Goal: Task Accomplishment & Management: Manage account settings

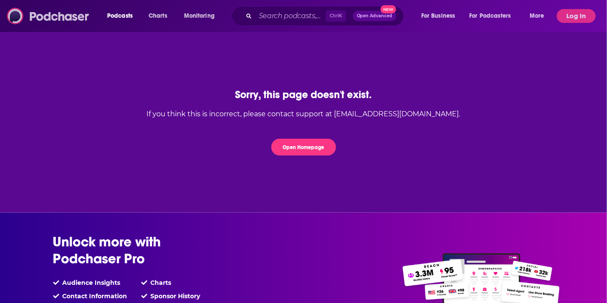
click at [45, 10] on img at bounding box center [48, 16] width 83 height 16
click at [572, 15] on button "Log In" at bounding box center [576, 16] width 39 height 14
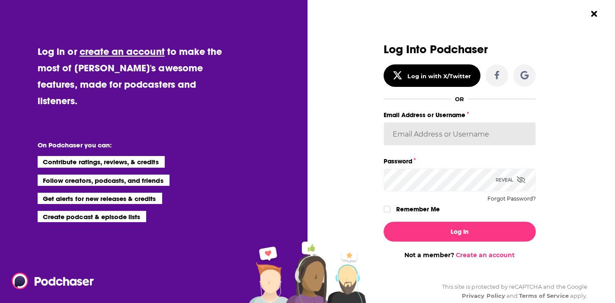
type input "AmandaVPR"
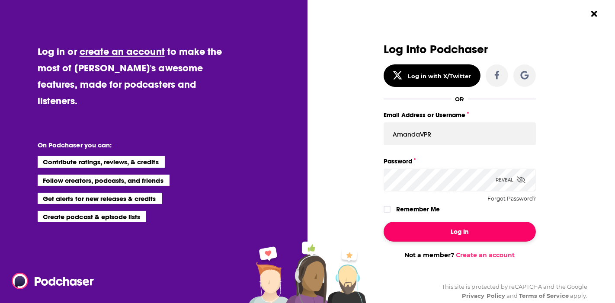
click at [443, 233] on button "Log In" at bounding box center [459, 232] width 152 height 20
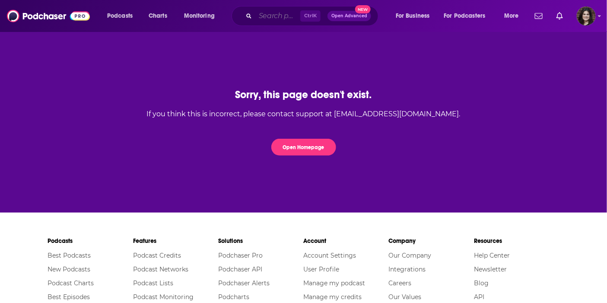
click at [262, 20] on input "Search podcasts, credits, & more..." at bounding box center [277, 16] width 45 height 14
click at [262, 18] on input "philly business" at bounding box center [282, 16] width 55 height 14
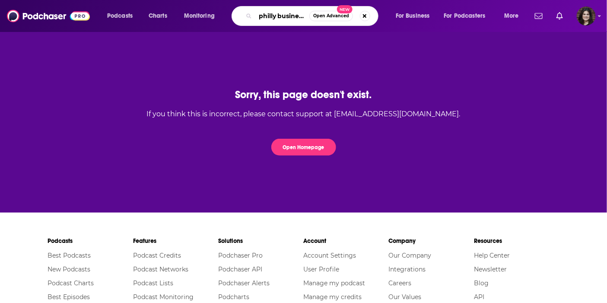
click at [289, 15] on input "philly business" at bounding box center [282, 16] width 54 height 14
type input "philly business"
click at [281, 14] on input "philly business" at bounding box center [282, 16] width 54 height 14
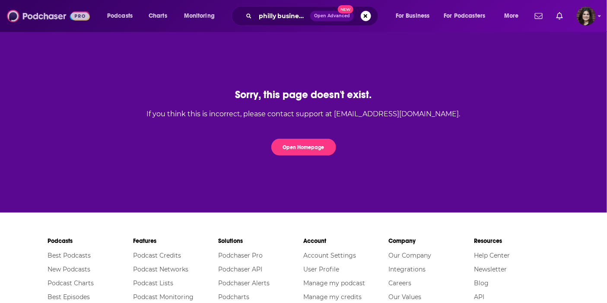
click at [45, 18] on img at bounding box center [48, 16] width 83 height 16
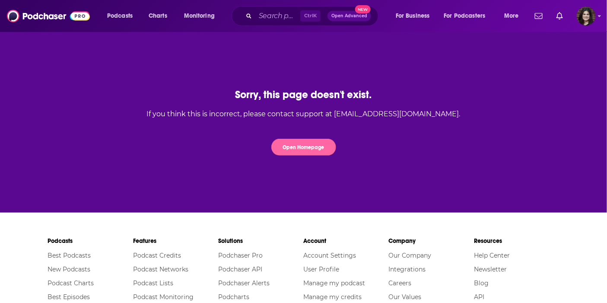
click at [306, 149] on button "Open Homepage" at bounding box center [303, 147] width 65 height 17
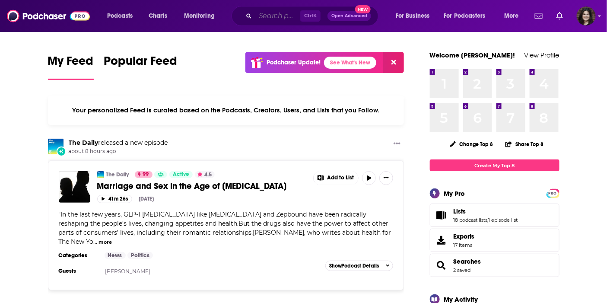
click at [268, 9] on input "Search podcasts, credits, & more..." at bounding box center [277, 16] width 45 height 14
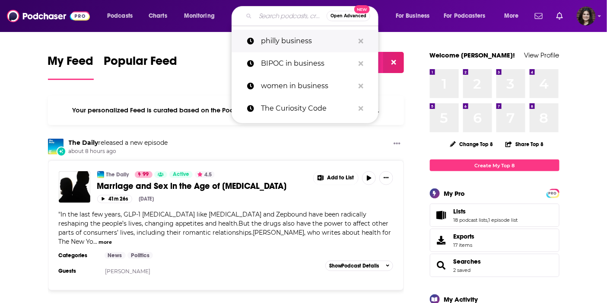
click at [279, 45] on p "philly business" at bounding box center [307, 41] width 93 height 22
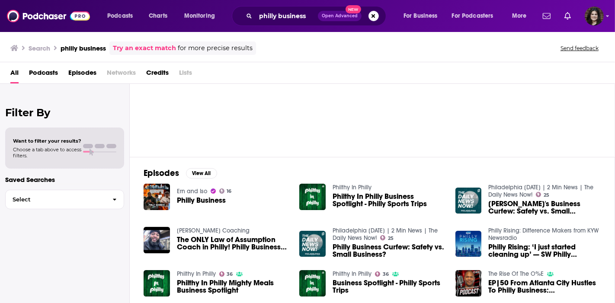
scroll to position [52, 0]
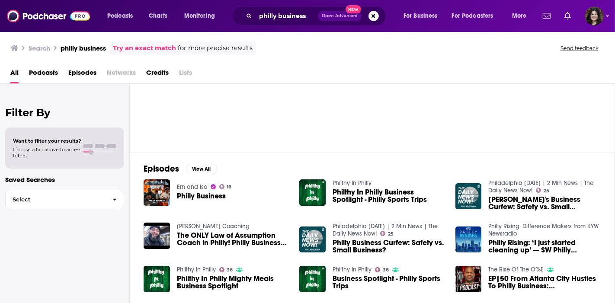
click at [45, 72] on span "Podcasts" at bounding box center [43, 75] width 29 height 18
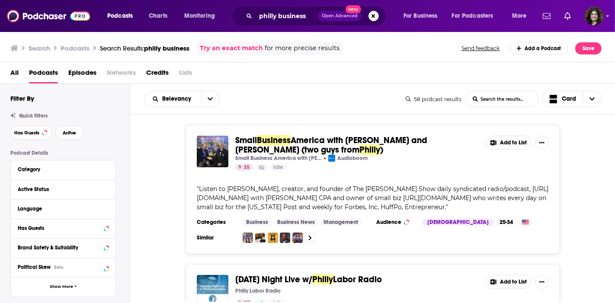
click at [211, 79] on div "All Podcasts Episodes Networks Credits Lists" at bounding box center [309, 75] width 598 height 18
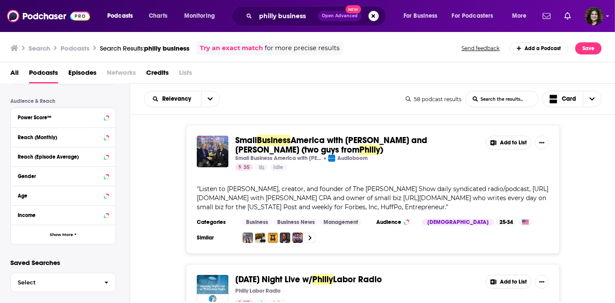
scroll to position [219, 0]
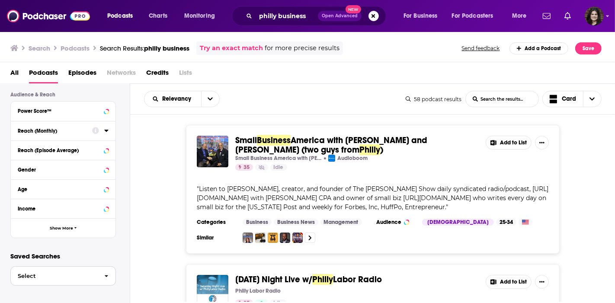
click at [58, 277] on span "Select" at bounding box center [54, 276] width 86 height 6
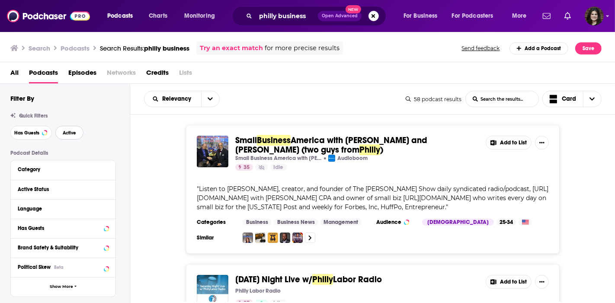
click at [70, 134] on span "Active" at bounding box center [69, 133] width 13 height 5
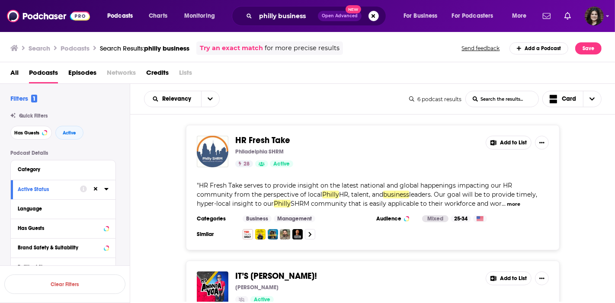
click at [151, 169] on div "HR Fresh Take [GEOGRAPHIC_DATA] SHRM 28 Active Add to List " HR Fresh Take serv…" at bounding box center [372, 187] width 485 height 125
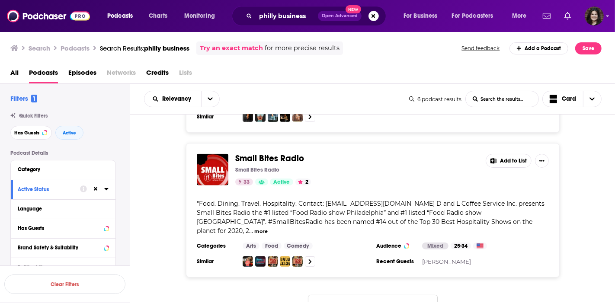
scroll to position [656, 0]
click at [321, 295] on button "That's all there is!" at bounding box center [373, 306] width 130 height 23
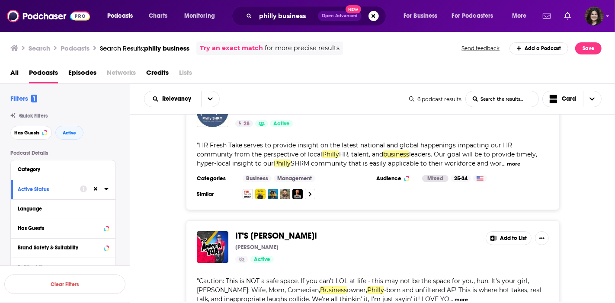
scroll to position [0, 0]
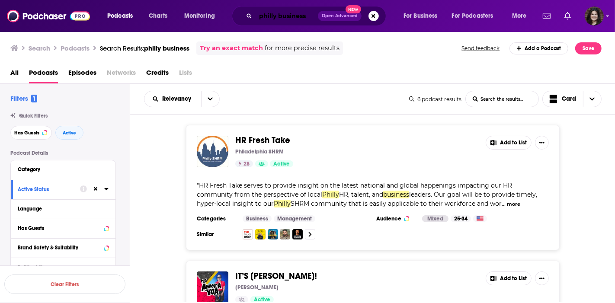
click at [268, 14] on input "philly business" at bounding box center [286, 16] width 62 height 14
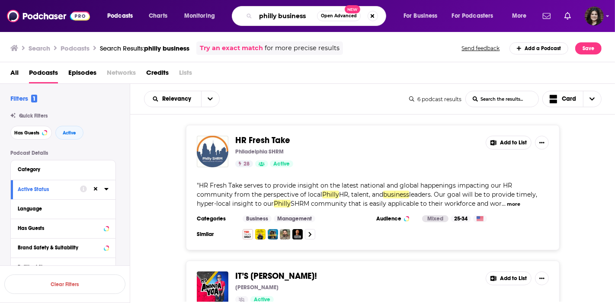
click at [268, 14] on input "philly business" at bounding box center [285, 16] width 61 height 14
type input "philadelphia business"
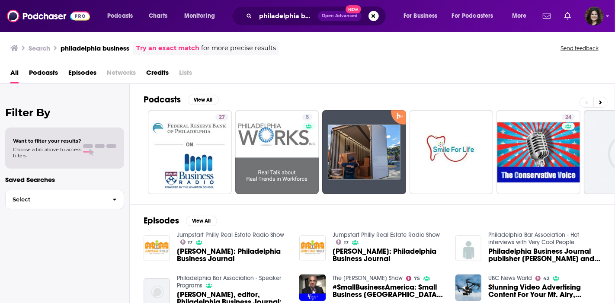
click at [49, 73] on span "Podcasts" at bounding box center [43, 75] width 29 height 18
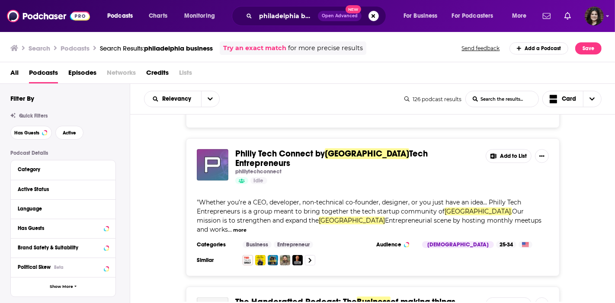
scroll to position [784, 0]
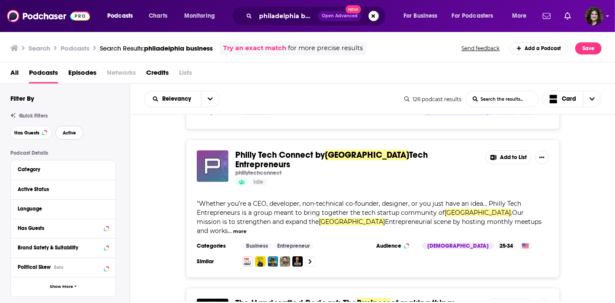
click at [72, 131] on span "Active" at bounding box center [69, 133] width 13 height 5
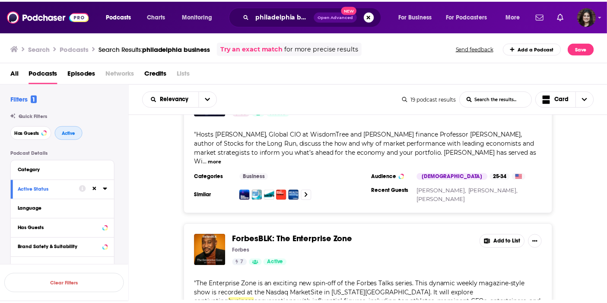
scroll to position [1583, 0]
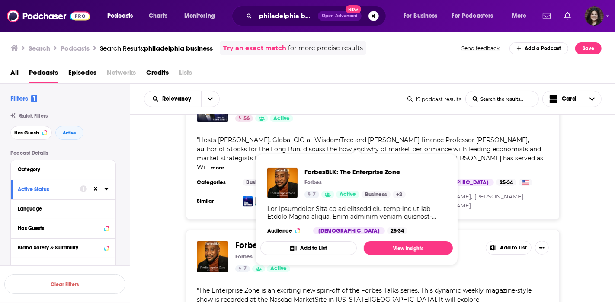
click at [267, 240] on span "ForbesBLK: The Enterprise Zone" at bounding box center [295, 245] width 121 height 11
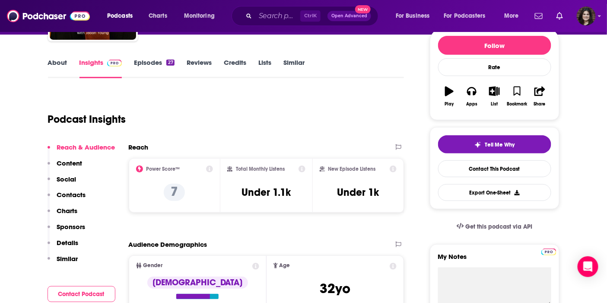
scroll to position [106, 0]
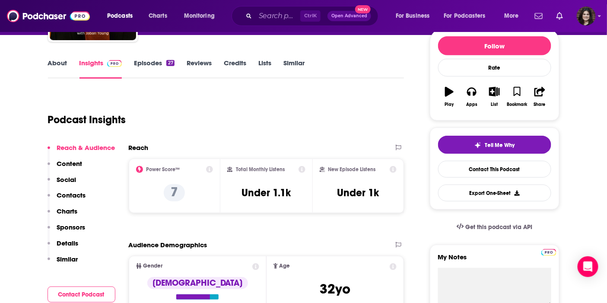
click at [148, 62] on link "Episodes 27" at bounding box center [154, 69] width 40 height 20
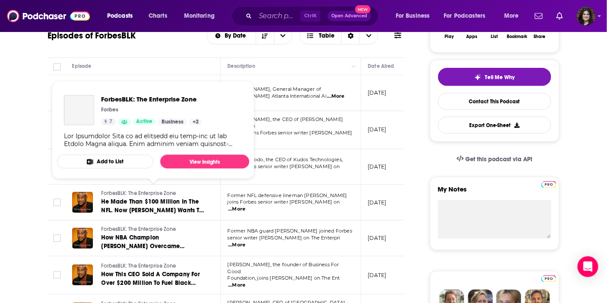
scroll to position [173, 0]
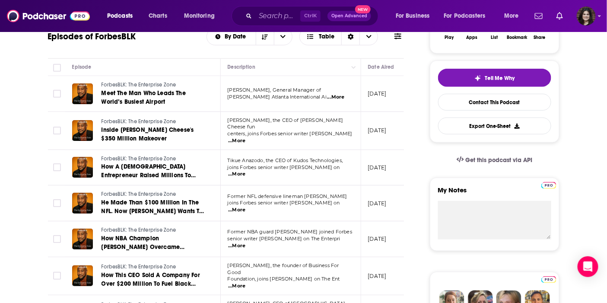
click at [290, 124] on span "[PERSON_NAME], the CEO of [PERSON_NAME] Cheese fun" at bounding box center [286, 123] width 116 height 13
click at [303, 96] on span "[PERSON_NAME] Atlanta International Ai" at bounding box center [277, 97] width 99 height 6
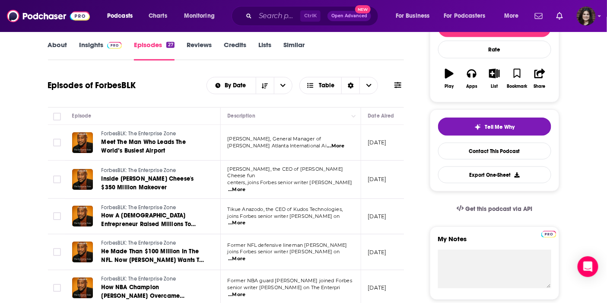
scroll to position [124, 0]
click at [245, 256] on span "...More" at bounding box center [236, 259] width 17 height 7
drag, startPoint x: 314, startPoint y: 213, endPoint x: 328, endPoint y: 215, distance: 14.1
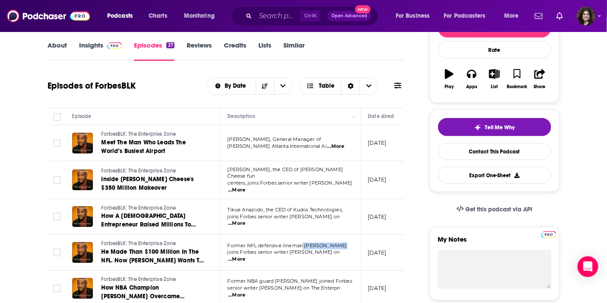
drag, startPoint x: 302, startPoint y: 244, endPoint x: 349, endPoint y: 242, distance: 46.7
click at [349, 242] on p "Former NFL defensive lineman [PERSON_NAME]" at bounding box center [291, 245] width 126 height 7
copy span "[PERSON_NAME]"
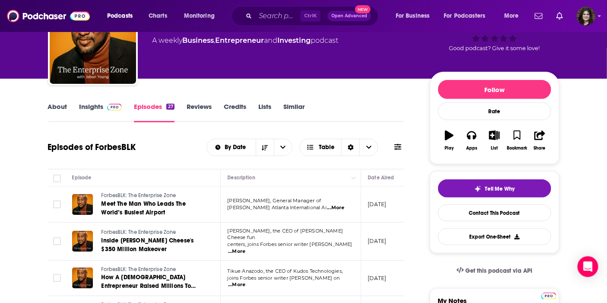
scroll to position [0, 0]
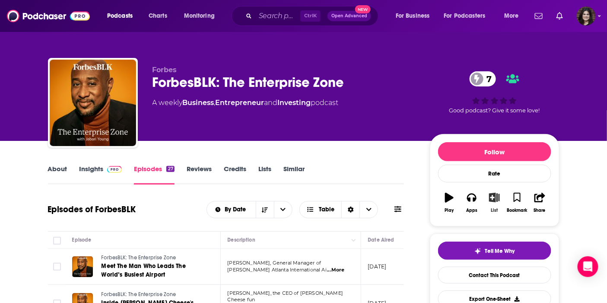
click at [490, 205] on button "List" at bounding box center [494, 202] width 22 height 31
drag, startPoint x: 490, startPoint y: 205, endPoint x: 497, endPoint y: 196, distance: 11.2
click at [489, 199] on button "List" at bounding box center [494, 202] width 22 height 31
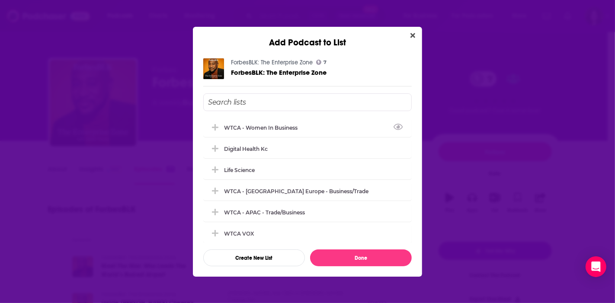
click at [247, 101] on input "Add Podcast To List" at bounding box center [307, 102] width 208 height 18
click at [255, 256] on button "Create New List" at bounding box center [254, 257] width 102 height 17
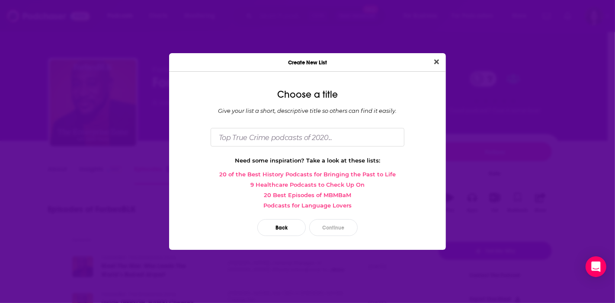
click at [287, 146] on div "Choose a title Give your list a short, descriptive title so others can find it …" at bounding box center [307, 164] width 277 height 171
click at [285, 140] on input "Dialog" at bounding box center [307, 137] width 194 height 19
type input "Philly"
click at [342, 230] on button "Continue" at bounding box center [333, 227] width 48 height 17
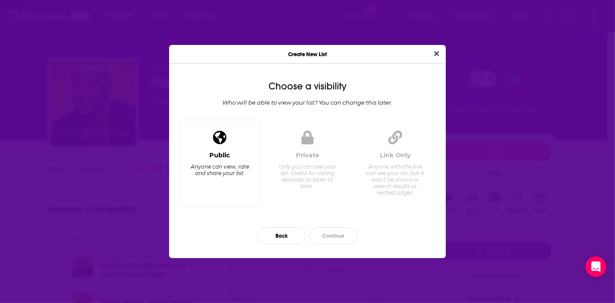
click at [253, 182] on div "Public Anyone can view, rate and share your list." at bounding box center [219, 163] width 81 height 87
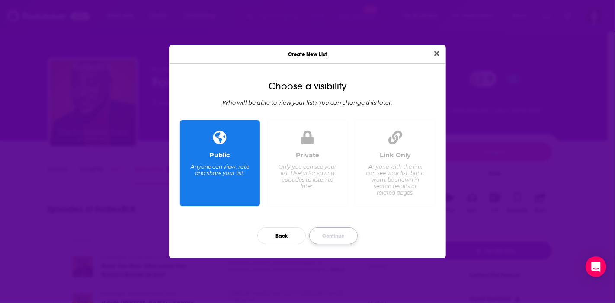
click at [318, 233] on button "Continue" at bounding box center [333, 235] width 48 height 17
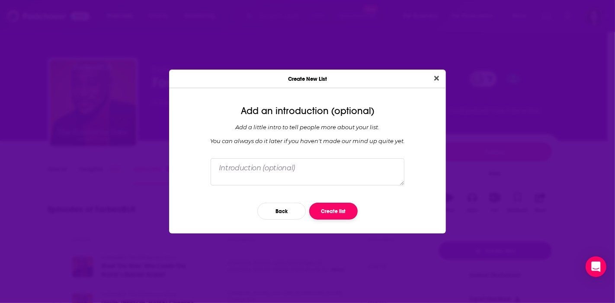
click at [326, 207] on button "Create list" at bounding box center [333, 211] width 48 height 17
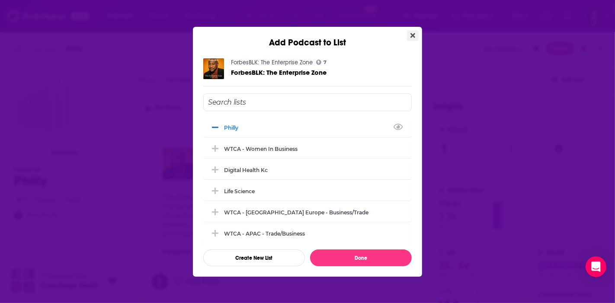
click at [414, 36] on icon "Close" at bounding box center [412, 35] width 5 height 5
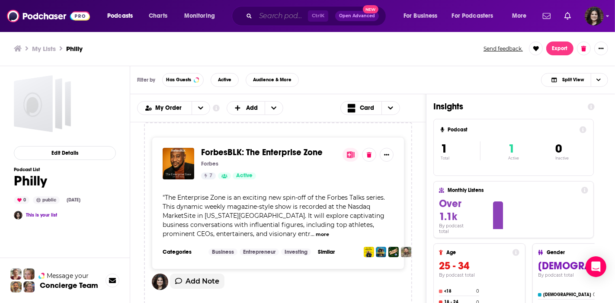
click at [277, 20] on input "Search podcasts, credits, & more..." at bounding box center [281, 16] width 52 height 14
click at [463, 60] on div "My Lists Philly Send feedback. Export" at bounding box center [307, 48] width 615 height 35
click at [280, 10] on input "Search podcasts, credits, & more..." at bounding box center [281, 16] width 52 height 14
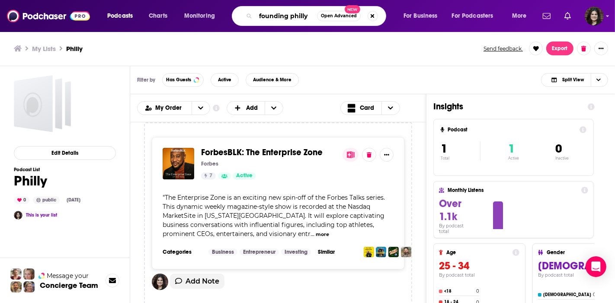
type input "founding philly"
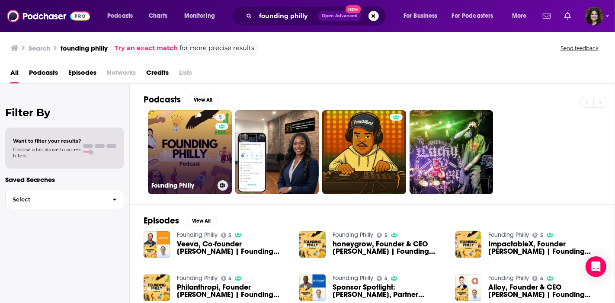
click at [204, 147] on link "5 Founding Philly" at bounding box center [190, 152] width 84 height 84
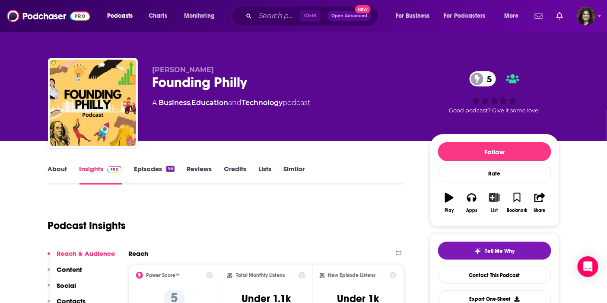
click at [494, 197] on icon "button" at bounding box center [494, 198] width 11 height 10
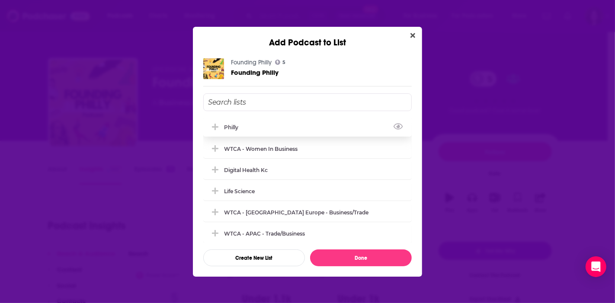
click at [296, 122] on div "Philly" at bounding box center [307, 127] width 208 height 19
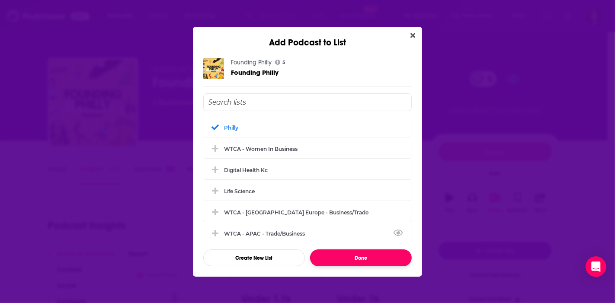
click at [357, 253] on button "Done" at bounding box center [361, 257] width 102 height 17
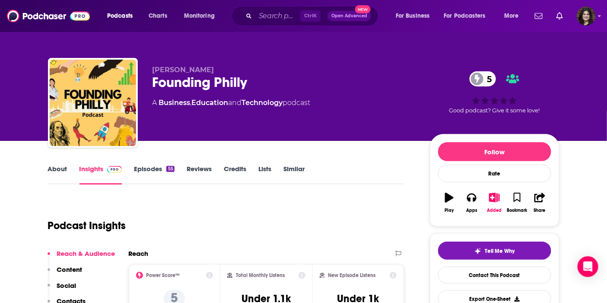
click at [283, 18] on input "Search podcasts, credits, & more..." at bounding box center [277, 16] width 45 height 14
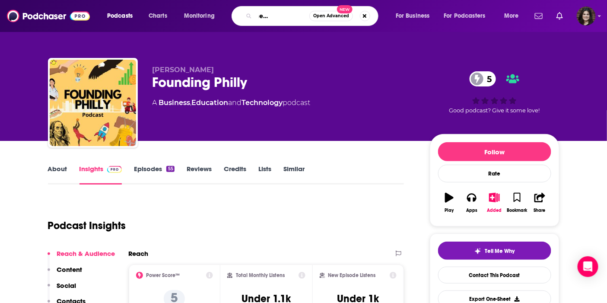
type input "future of the business word"
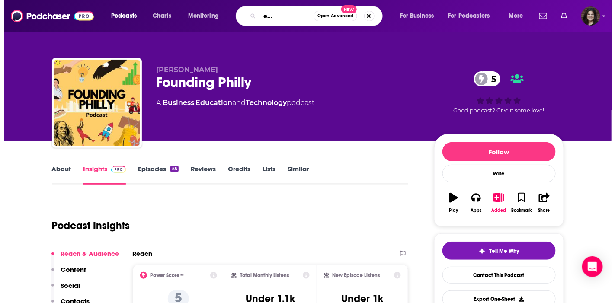
scroll to position [0, 40]
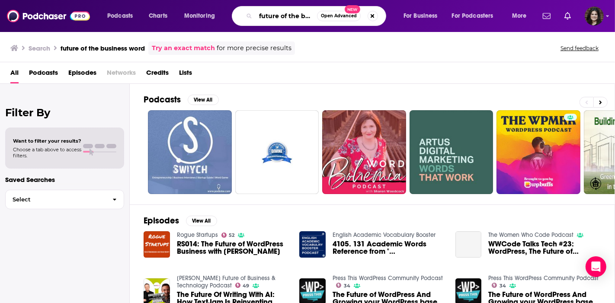
click at [303, 12] on input "future of the business word" at bounding box center [285, 16] width 61 height 14
drag, startPoint x: 303, startPoint y: 14, endPoint x: 310, endPoint y: 16, distance: 7.2
click at [310, 16] on input "future of the business word" at bounding box center [285, 16] width 61 height 14
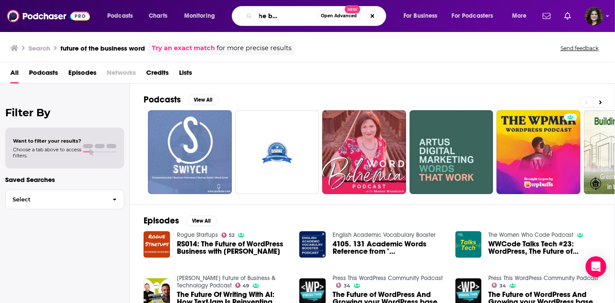
type input "future of the business world"
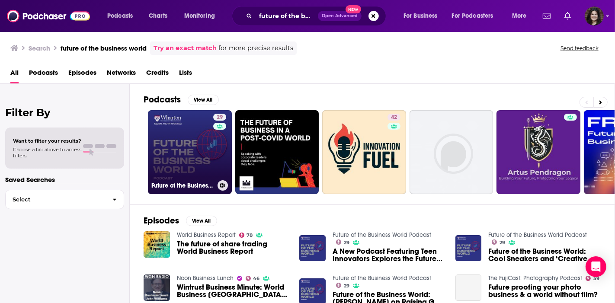
click at [162, 182] on h3 "Future of the Business World Podcast" at bounding box center [182, 185] width 63 height 7
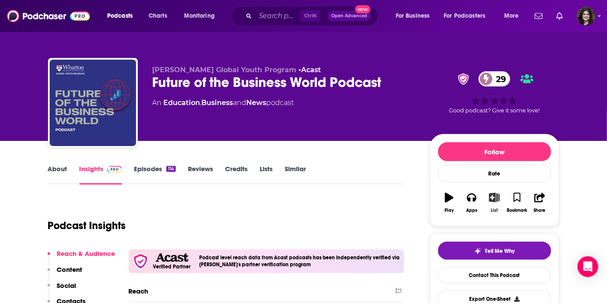
click at [491, 198] on icon "button" at bounding box center [494, 198] width 11 height 10
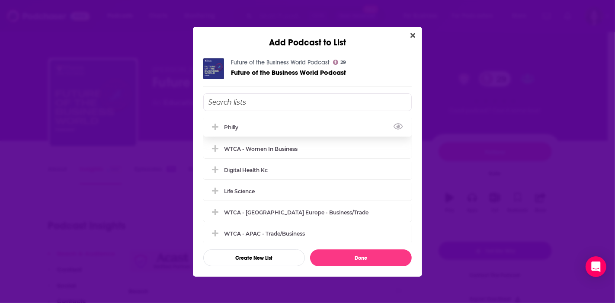
click at [296, 123] on div "Philly" at bounding box center [307, 127] width 208 height 19
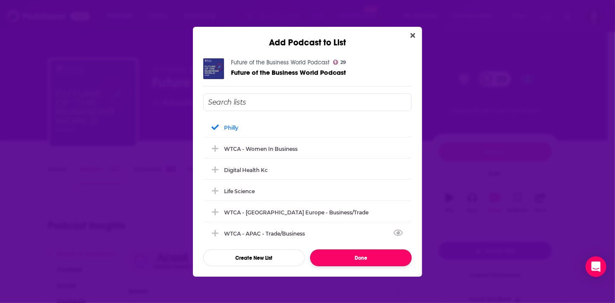
click at [348, 253] on button "Done" at bounding box center [361, 257] width 102 height 17
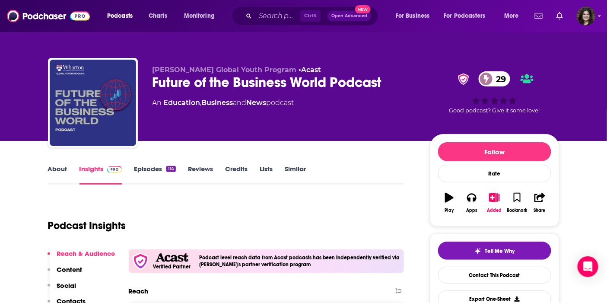
click at [264, 6] on div "Ctrl K Open Advanced New" at bounding box center [305, 16] width 147 height 20
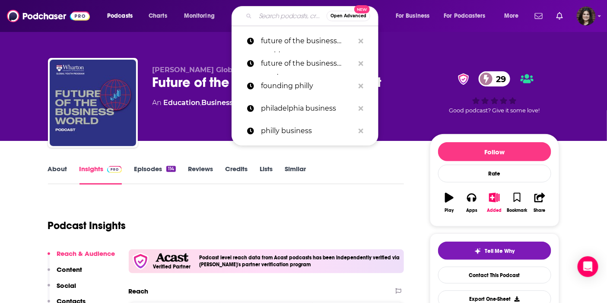
click at [264, 9] on input "Search podcasts, credits, & more..." at bounding box center [290, 16] width 71 height 14
paste input "Circle of Greatness with [PERSON_NAME]"
type input "Circle of Greatness with [PERSON_NAME]"
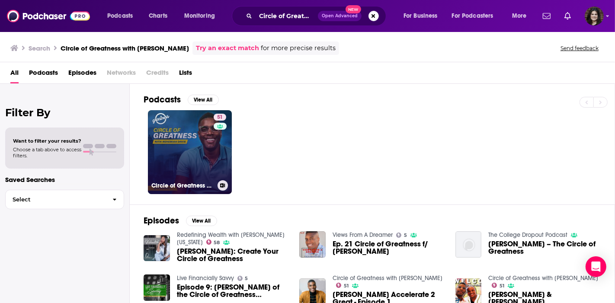
click at [175, 150] on link "51 Circle of Greatness with [PERSON_NAME]" at bounding box center [190, 152] width 84 height 84
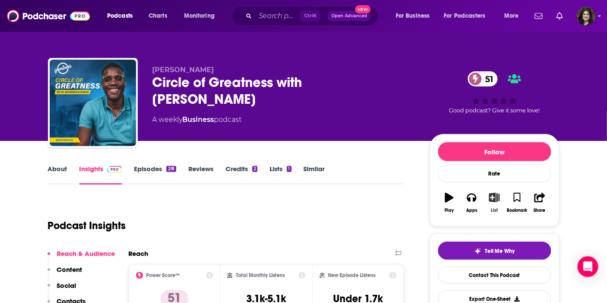
click at [488, 201] on button "List" at bounding box center [494, 202] width 22 height 31
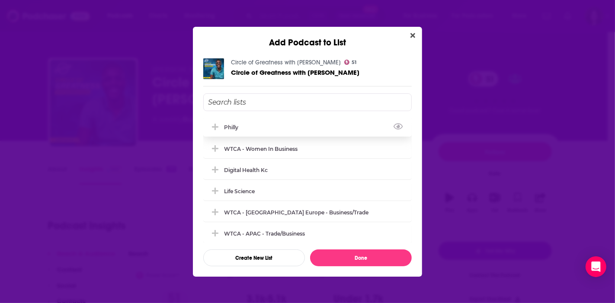
click at [296, 127] on div "Philly" at bounding box center [307, 127] width 208 height 19
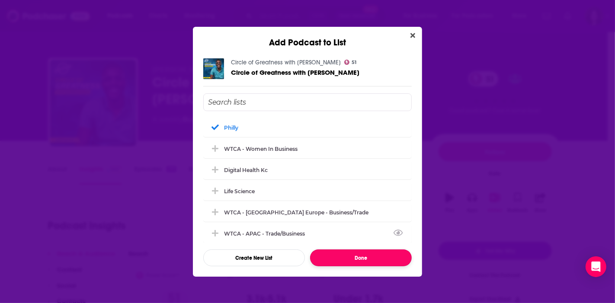
click at [347, 259] on button "Done" at bounding box center [361, 257] width 102 height 17
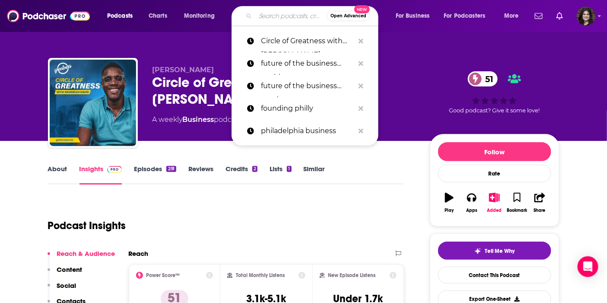
click at [272, 15] on input "Search podcasts, credits, & more..." at bounding box center [290, 16] width 71 height 14
paste input "Citadel Credit Union's Open for Business Podcast"
type input "Citadel Credit Union's Open for Business Podcast"
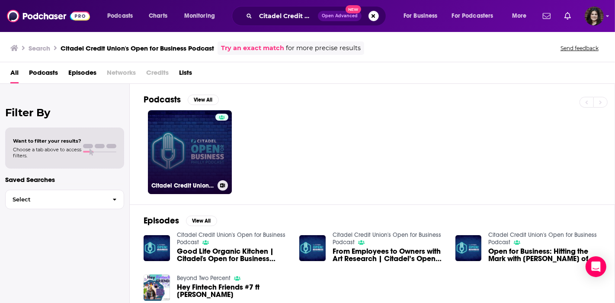
click at [183, 147] on link "Citadel Credit Union's Open for Business Podcast" at bounding box center [190, 152] width 84 height 84
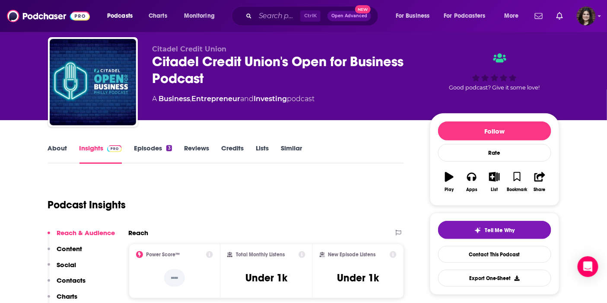
scroll to position [13, 0]
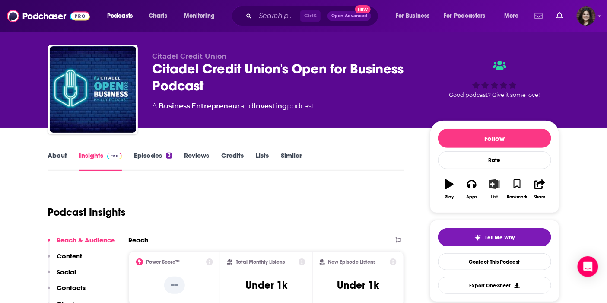
click at [491, 178] on button "List" at bounding box center [494, 189] width 22 height 31
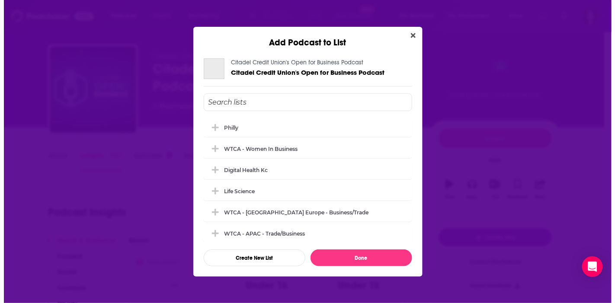
scroll to position [0, 0]
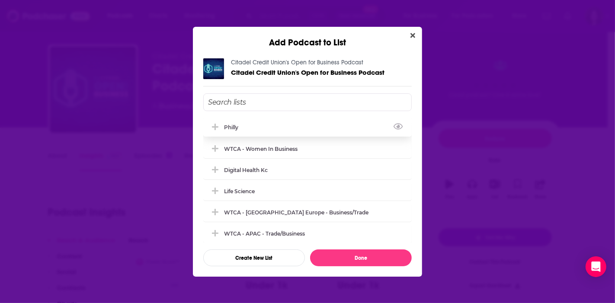
click at [283, 130] on div "Philly" at bounding box center [307, 127] width 208 height 19
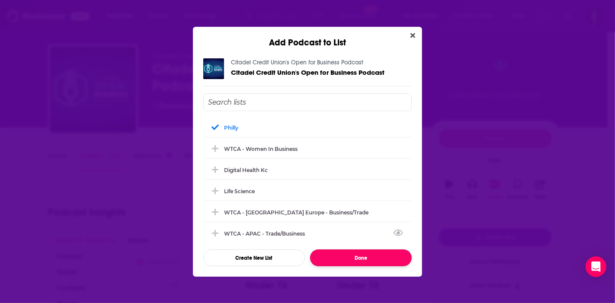
click at [362, 261] on button "Done" at bounding box center [361, 257] width 102 height 17
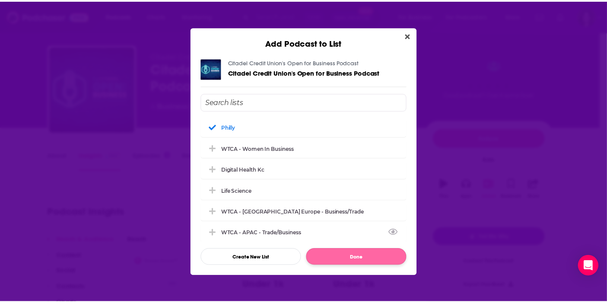
scroll to position [13, 0]
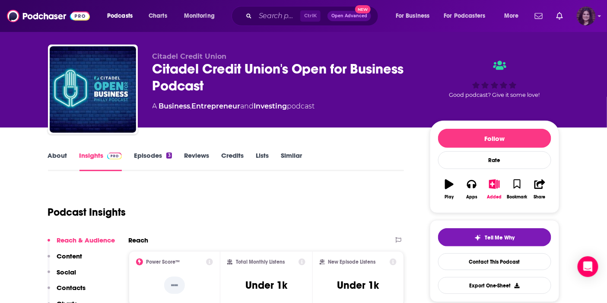
click at [587, 16] on img "Logged in as amandavpr" at bounding box center [586, 15] width 19 height 19
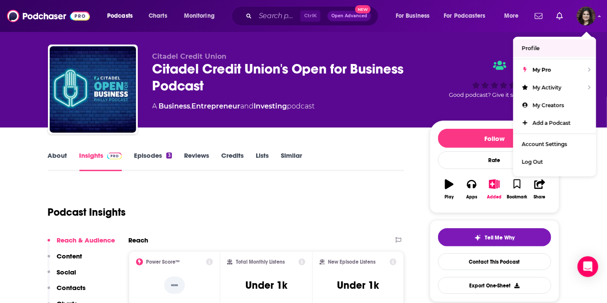
click at [221, 200] on div "Podcast Insights" at bounding box center [223, 207] width 350 height 44
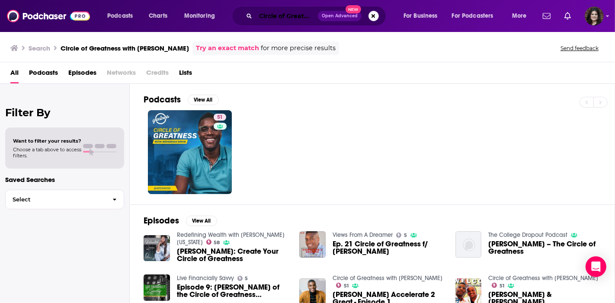
click at [269, 16] on input "Circle of Greatness with [PERSON_NAME]" at bounding box center [286, 16] width 62 height 14
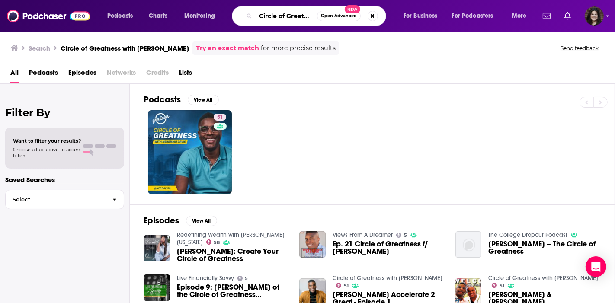
click at [269, 16] on input "Circle of Greatness with [PERSON_NAME]" at bounding box center [285, 16] width 61 height 14
click at [589, 15] on img "Logged in as amandavpr" at bounding box center [593, 15] width 19 height 19
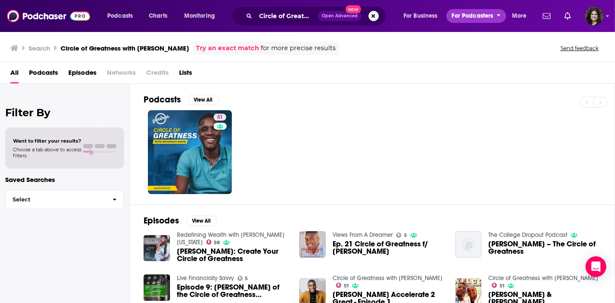
click at [474, 15] on span "For Podcasters" at bounding box center [472, 16] width 41 height 12
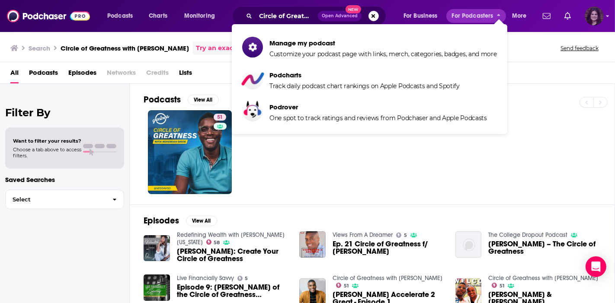
click at [595, 19] on img "Logged in as amandavpr" at bounding box center [593, 15] width 19 height 19
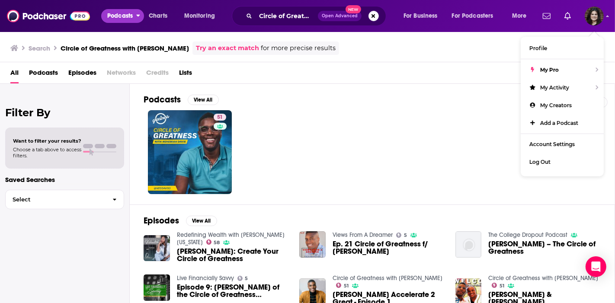
click at [119, 15] on span "Podcasts" at bounding box center [119, 16] width 25 height 12
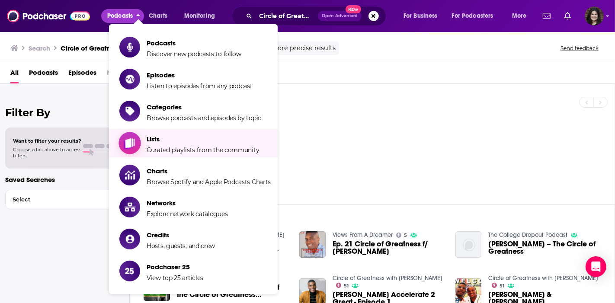
click at [197, 143] on span "Lists Curated playlists from the community" at bounding box center [202, 143] width 112 height 22
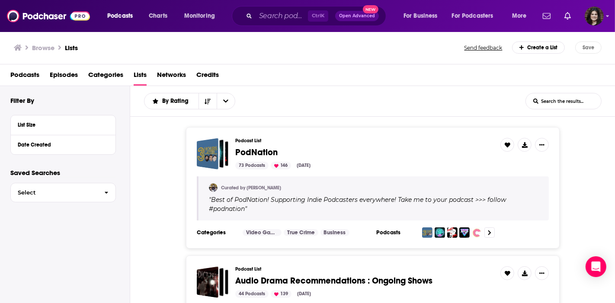
click at [19, 72] on span "Podcasts" at bounding box center [24, 77] width 29 height 18
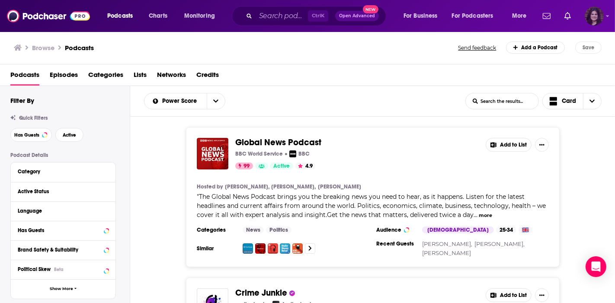
click at [593, 16] on img "Logged in as amandavpr" at bounding box center [593, 15] width 19 height 19
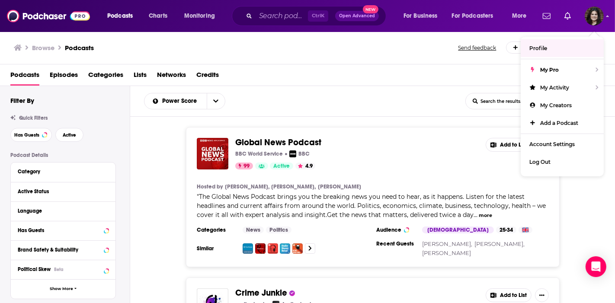
click at [146, 80] on span "Lists" at bounding box center [140, 77] width 13 height 18
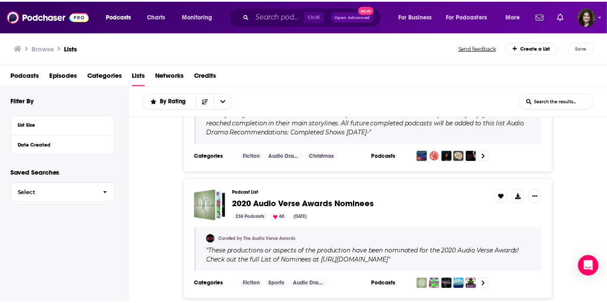
scroll to position [1148, 0]
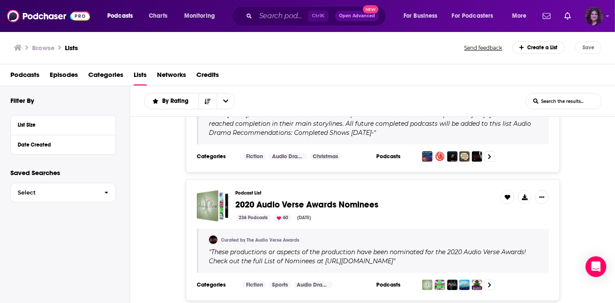
click at [592, 17] on img "Logged in as amandavpr" at bounding box center [593, 15] width 19 height 19
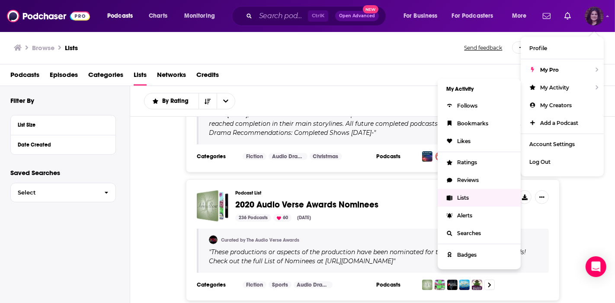
click at [474, 194] on link "Lists" at bounding box center [478, 198] width 83 height 18
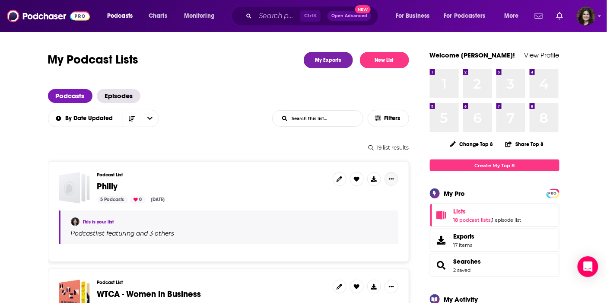
click at [385, 178] on button "Show More Button" at bounding box center [392, 179] width 14 height 14
click at [347, 244] on button "Share" at bounding box center [362, 247] width 83 height 16
click at [392, 212] on icon "Show additional menu" at bounding box center [394, 213] width 17 height 7
